Goal: Task Accomplishment & Management: Manage account settings

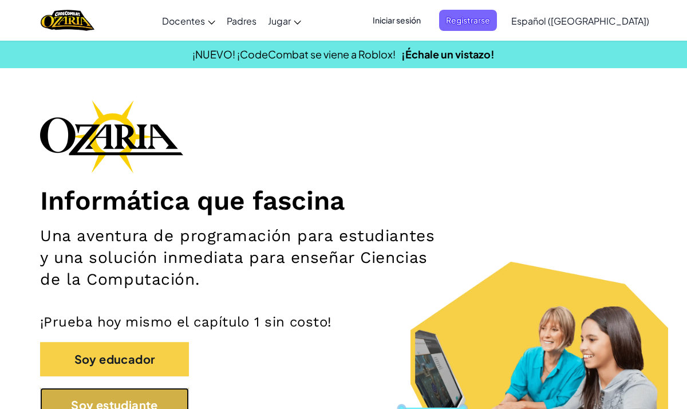
click at [171, 393] on button "Soy estudiante" at bounding box center [114, 405] width 149 height 34
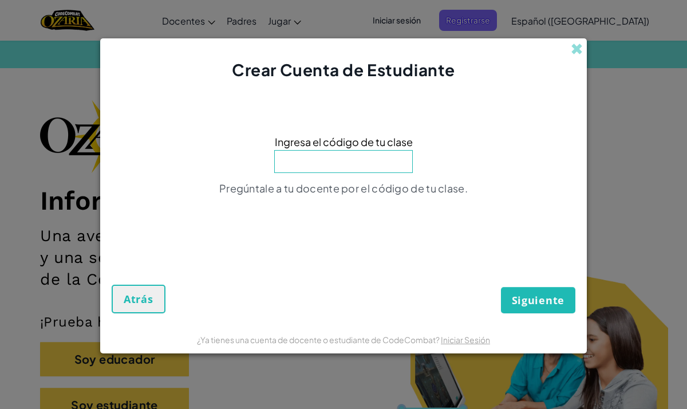
click at [182, 297] on div "Siguiente Atrás" at bounding box center [344, 278] width 464 height 69
click at [169, 302] on div "Siguiente Atrás" at bounding box center [344, 278] width 464 height 69
click at [159, 299] on button "Atrás" at bounding box center [139, 299] width 54 height 29
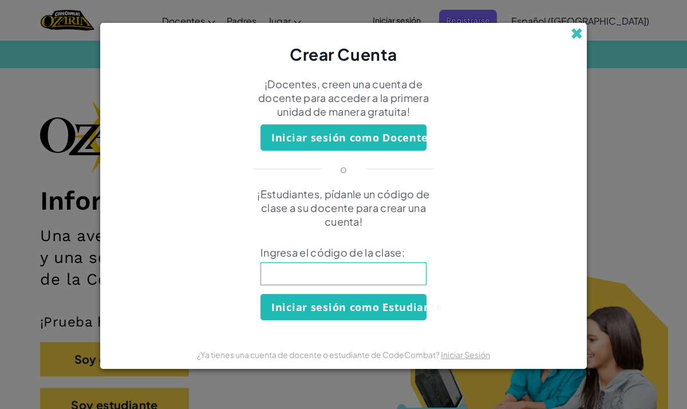
click at [577, 28] on span at bounding box center [577, 33] width 12 height 12
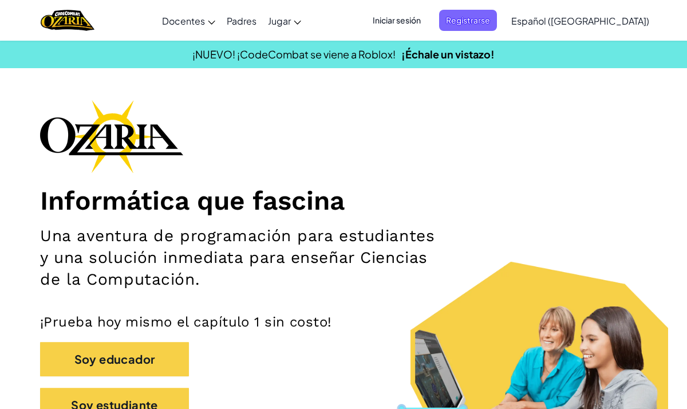
click at [440, 9] on div "Iniciar sesión Registrarse Español ([GEOGRAPHIC_DATA]) English ([GEOGRAPHIC_DAT…" at bounding box center [507, 20] width 295 height 31
click at [420, 38] on div "[MEDICAL_DATA] la navigación Docentes Crear Cuenta Gratis Soluciones para Escue…" at bounding box center [343, 20] width 693 height 41
click at [425, 27] on span "Iniciar sesión" at bounding box center [397, 20] width 62 height 21
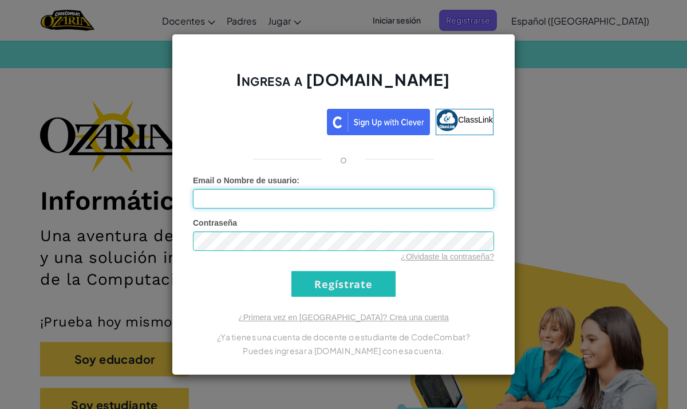
click at [285, 202] on input "Email o Nombre de usuario :" at bounding box center [343, 198] width 301 height 19
type input "AKV|Santiago.V"
click at [320, 286] on input "Regístrate" at bounding box center [343, 284] width 104 height 26
